Goal: Information Seeking & Learning: Learn about a topic

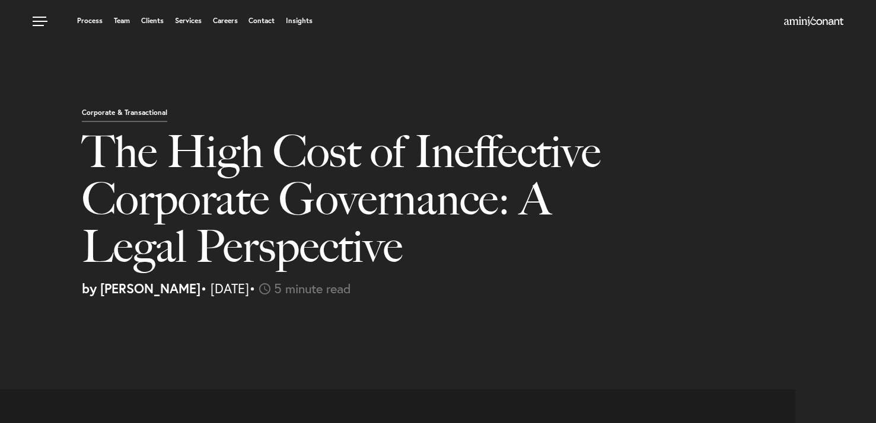
select select "US"
select select "Austin"
select select "Business and Civil Litigation"
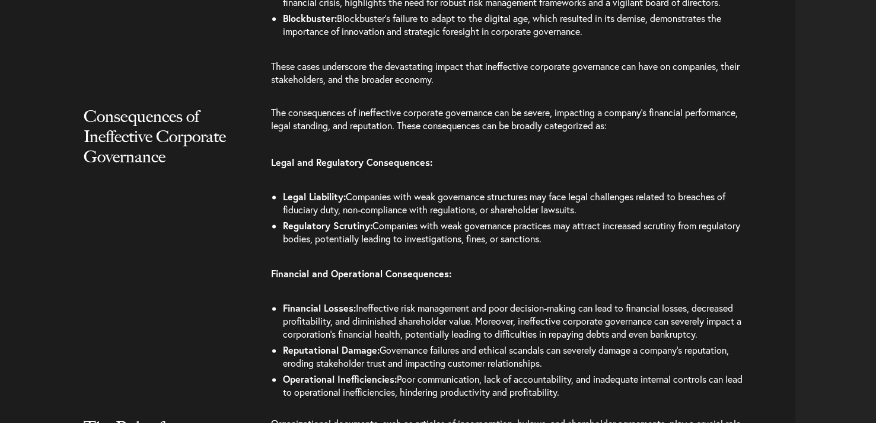
scroll to position [1588, 0]
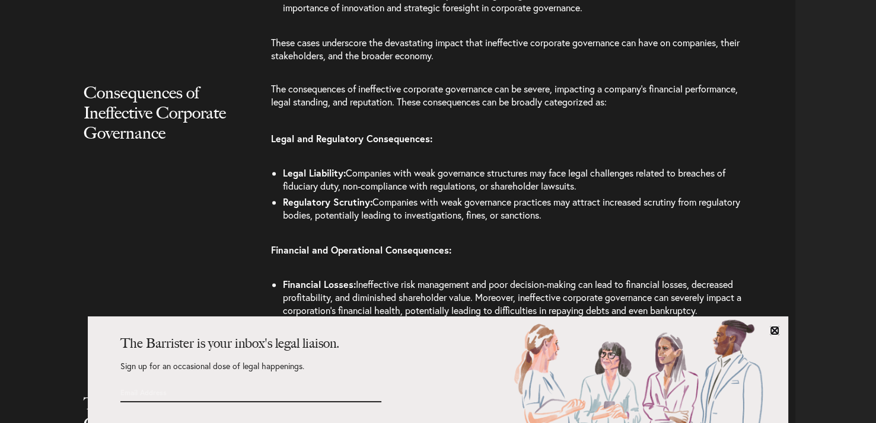
click at [776, 331] on link at bounding box center [774, 330] width 9 height 9
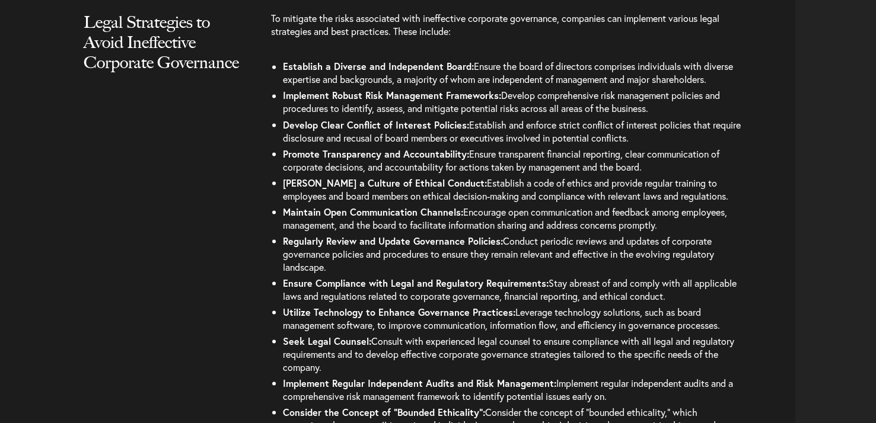
scroll to position [2086, 0]
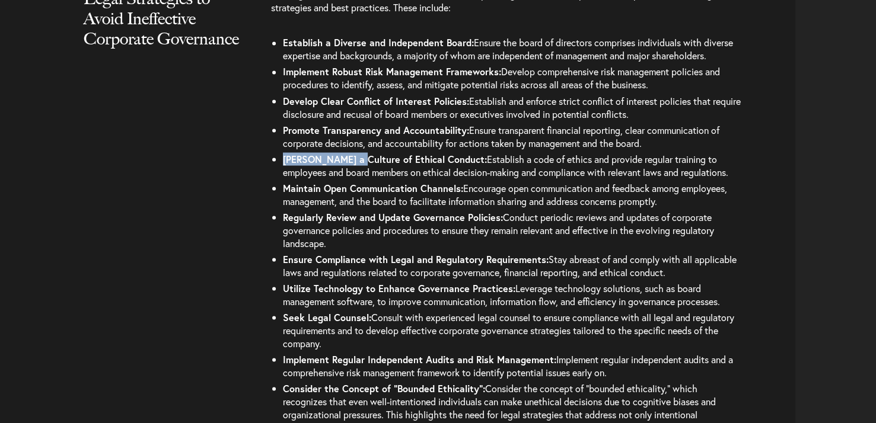
drag, startPoint x: 285, startPoint y: 161, endPoint x: 352, endPoint y: 164, distance: 67.7
click at [352, 164] on li "[PERSON_NAME] a Culture of Ethical Conduct: Establish a code of ethics and prov…" at bounding box center [513, 165] width 460 height 29
click at [326, 152] on b "[PERSON_NAME] a Culture of Ethical Conduct:" at bounding box center [385, 158] width 204 height 12
drag, startPoint x: 284, startPoint y: 130, endPoint x: 669, endPoint y: 198, distance: 390.7
click at [669, 198] on ul "Establish a Diverse and Independent Board: Ensure the board of directors compri…" at bounding box center [507, 255] width 472 height 443
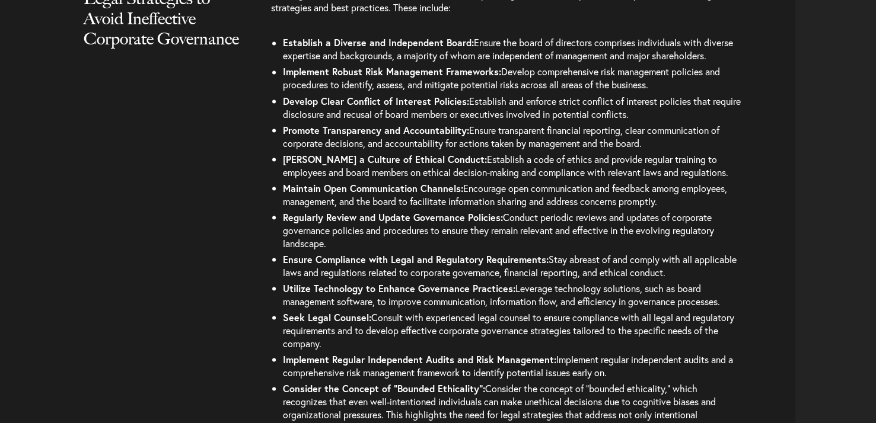
click at [305, 114] on span "Establish and enforce strict conflict of interest policies that require disclos…" at bounding box center [512, 106] width 458 height 25
drag, startPoint x: 283, startPoint y: 100, endPoint x: 703, endPoint y: 204, distance: 432.0
click at [703, 204] on ul "Establish a Diverse and Independent Board: Ensure the board of directors compri…" at bounding box center [507, 255] width 472 height 443
click at [269, 207] on div "Legal Strategies to Avoid Ineffective Corporate Governance To mitigate the risk…" at bounding box center [402, 236] width 786 height 497
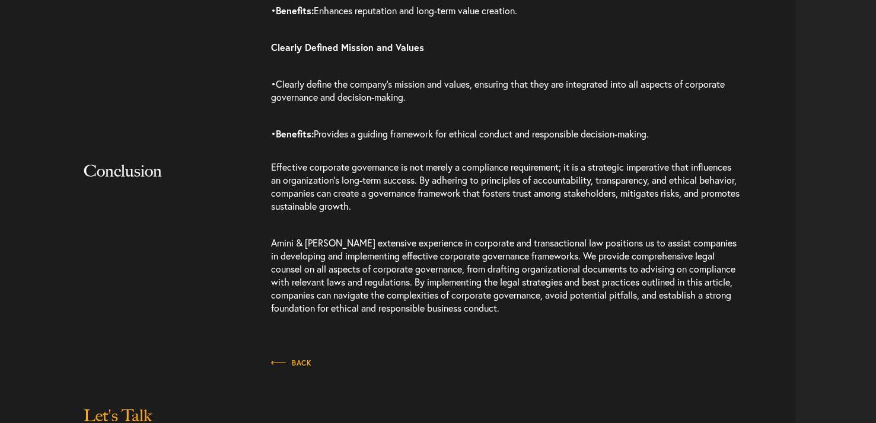
scroll to position [3251, 0]
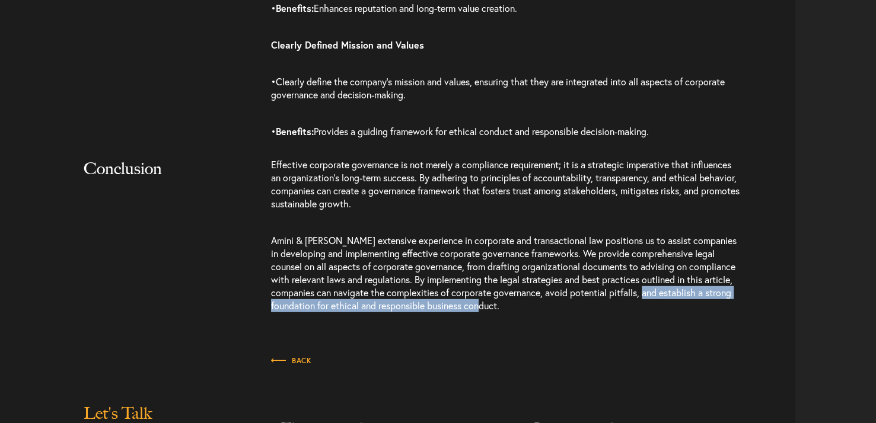
drag, startPoint x: 665, startPoint y: 291, endPoint x: 704, endPoint y: 311, distance: 44.0
click at [704, 311] on p "Amini & [PERSON_NAME] extensive experience in corporate and transactional law p…" at bounding box center [507, 273] width 472 height 102
